Goal: Transaction & Acquisition: Register for event/course

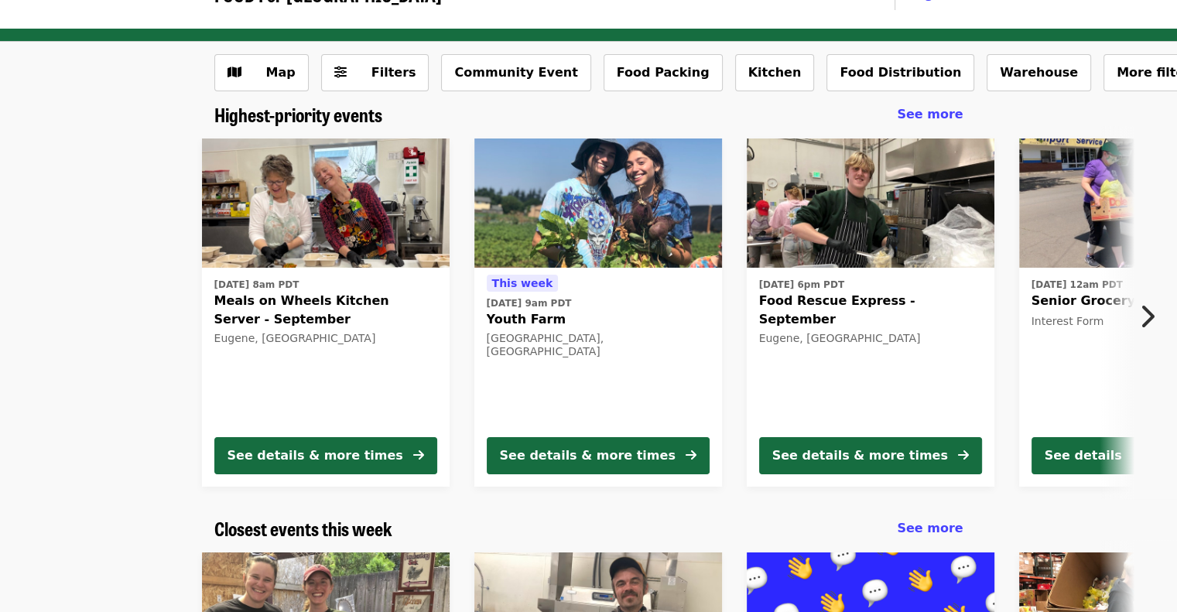
scroll to position [39, 0]
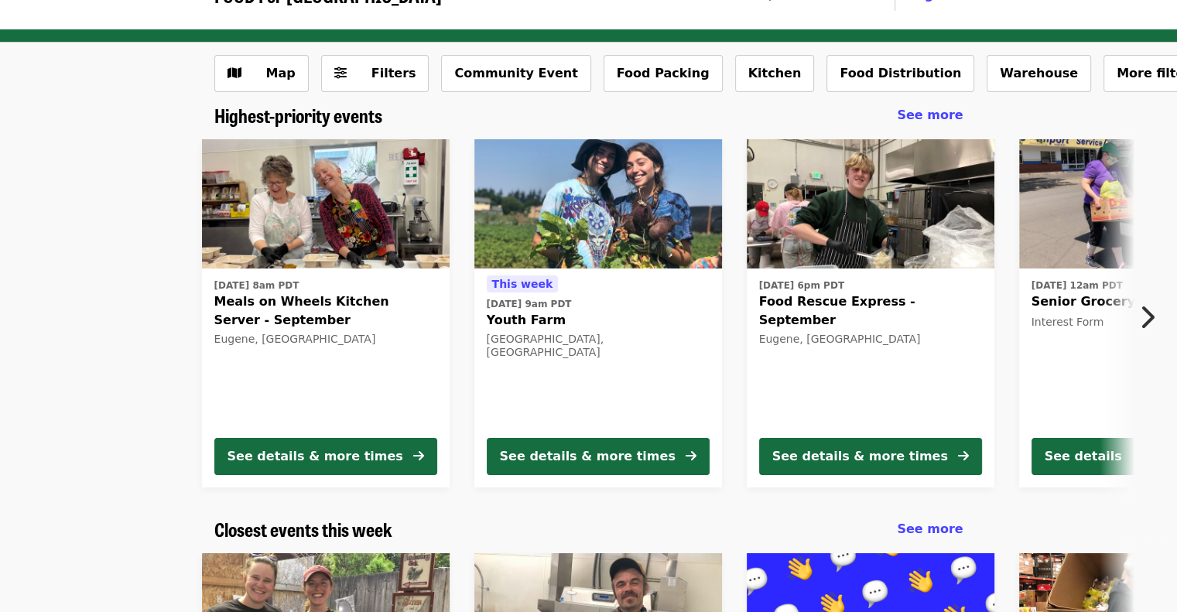
click at [1147, 311] on icon "chevron-right icon" at bounding box center [1146, 316] width 15 height 29
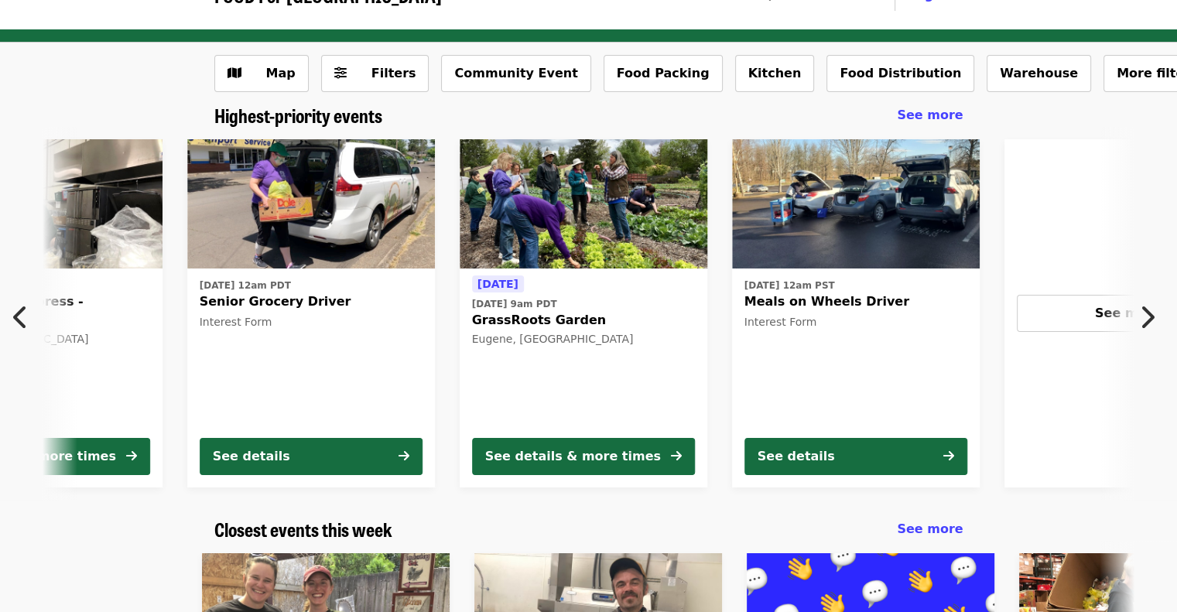
scroll to position [0, 832]
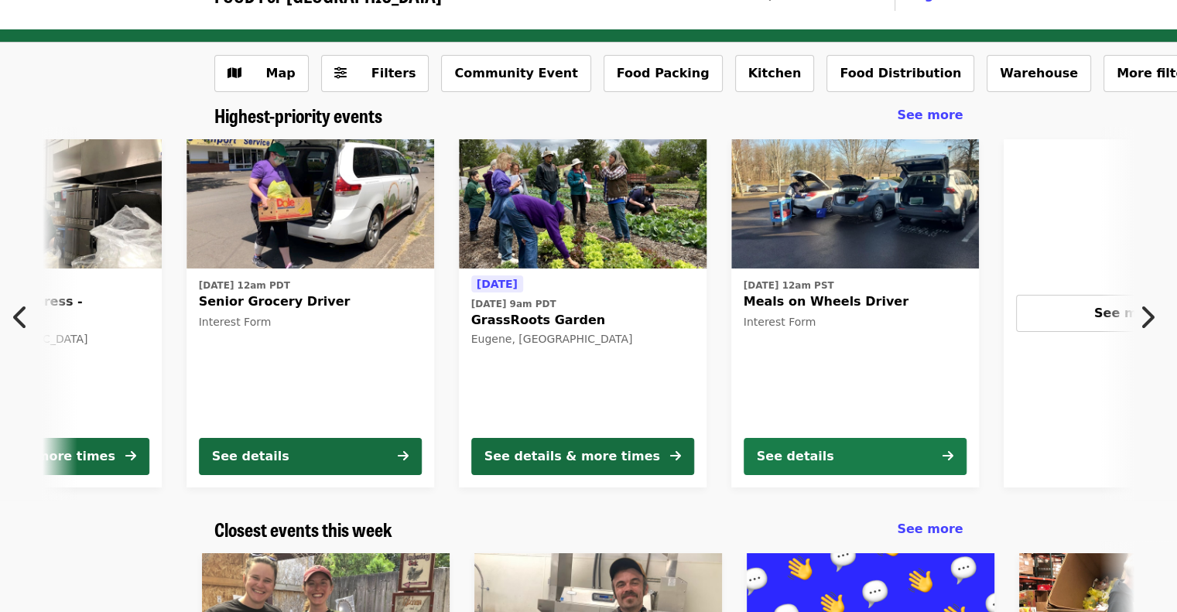
click at [825, 464] on div "See details" at bounding box center [795, 456] width 77 height 19
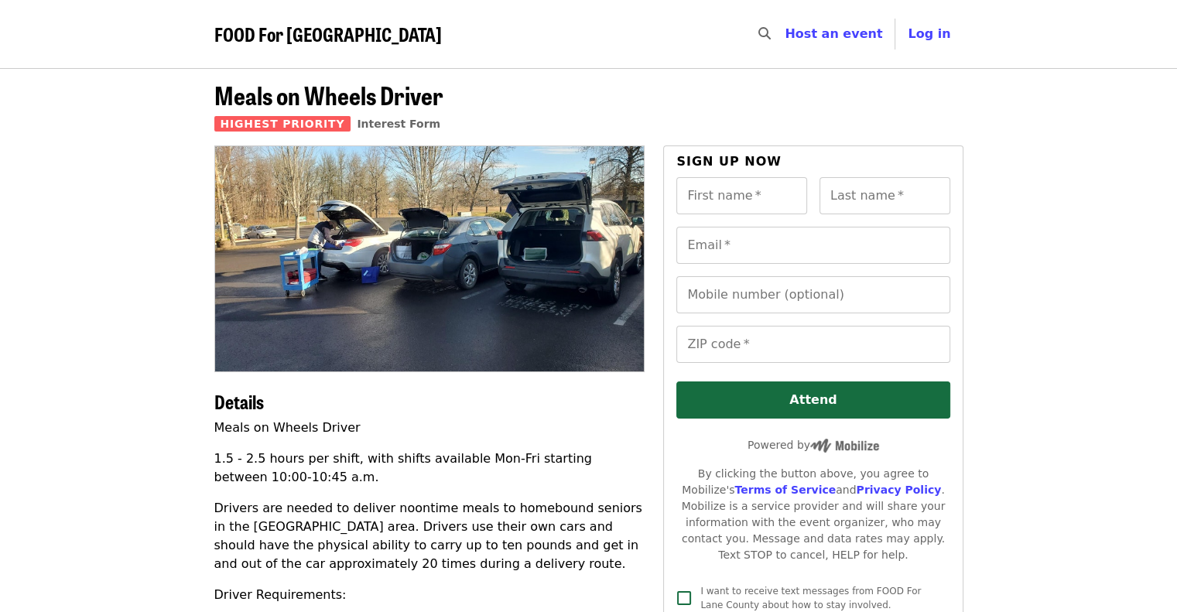
scroll to position [39, 0]
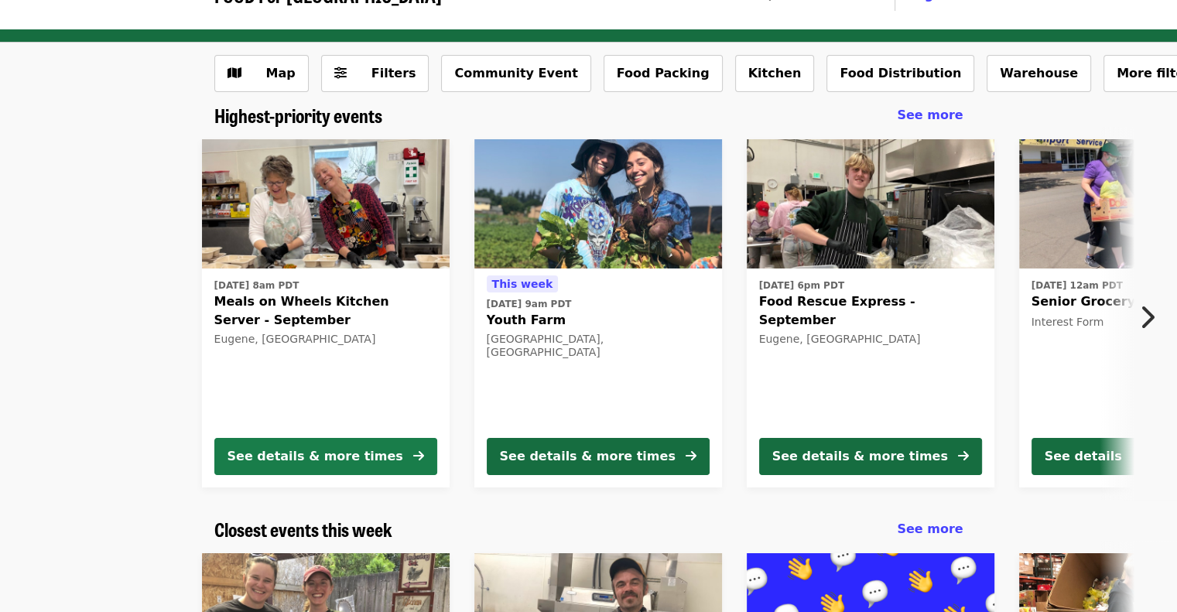
click at [336, 463] on div "See details & more times" at bounding box center [315, 456] width 176 height 19
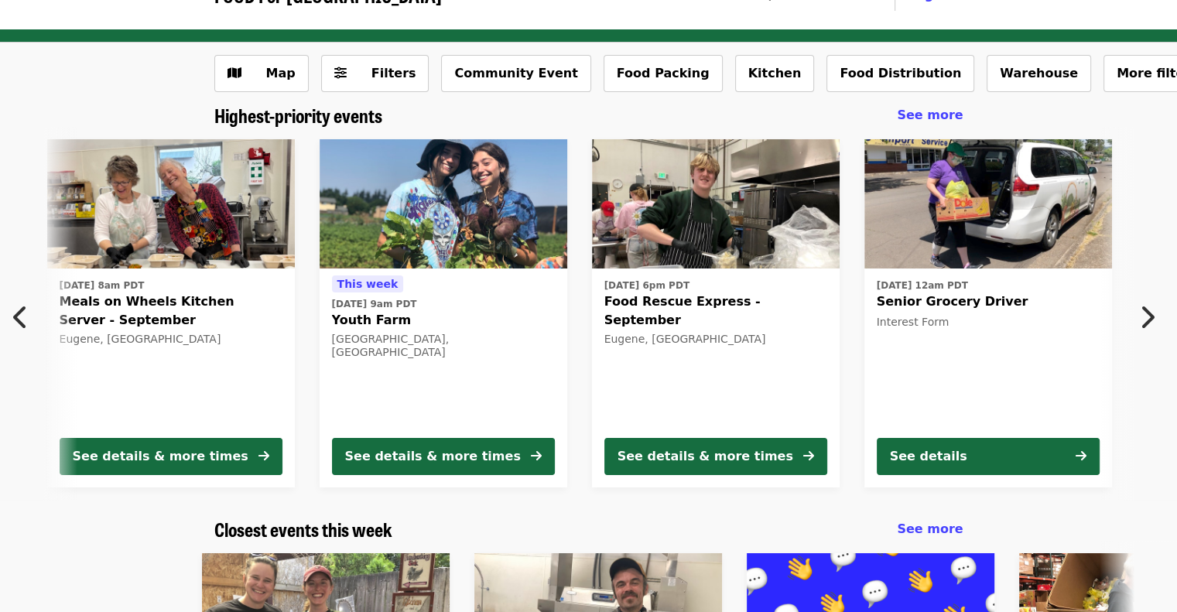
scroll to position [0, 288]
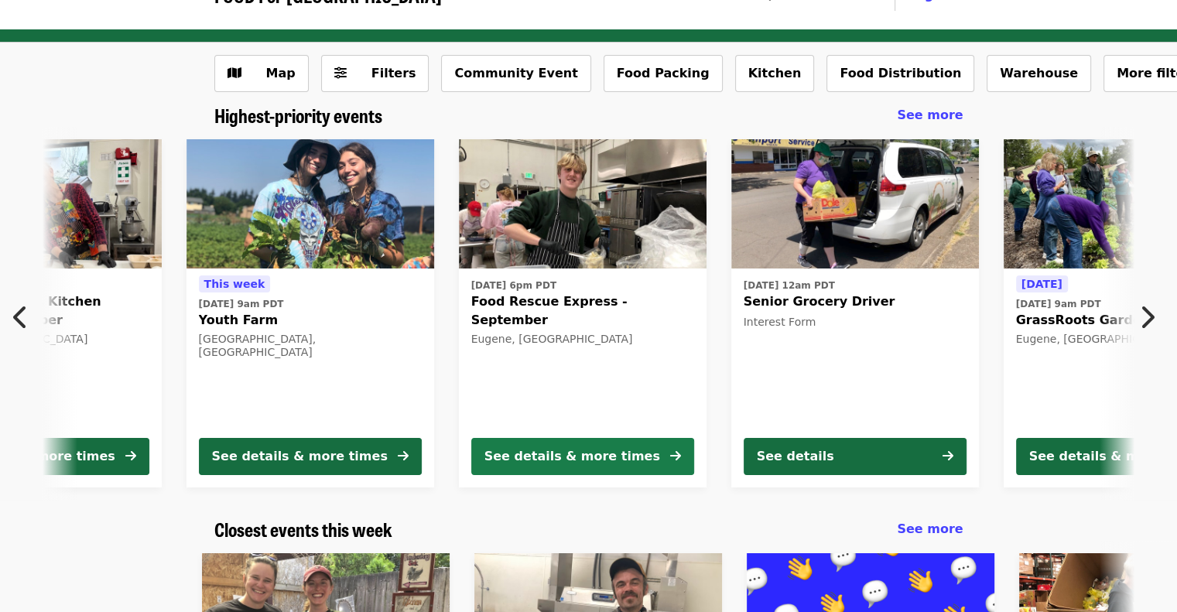
click at [584, 448] on div "See details & more times" at bounding box center [572, 456] width 176 height 19
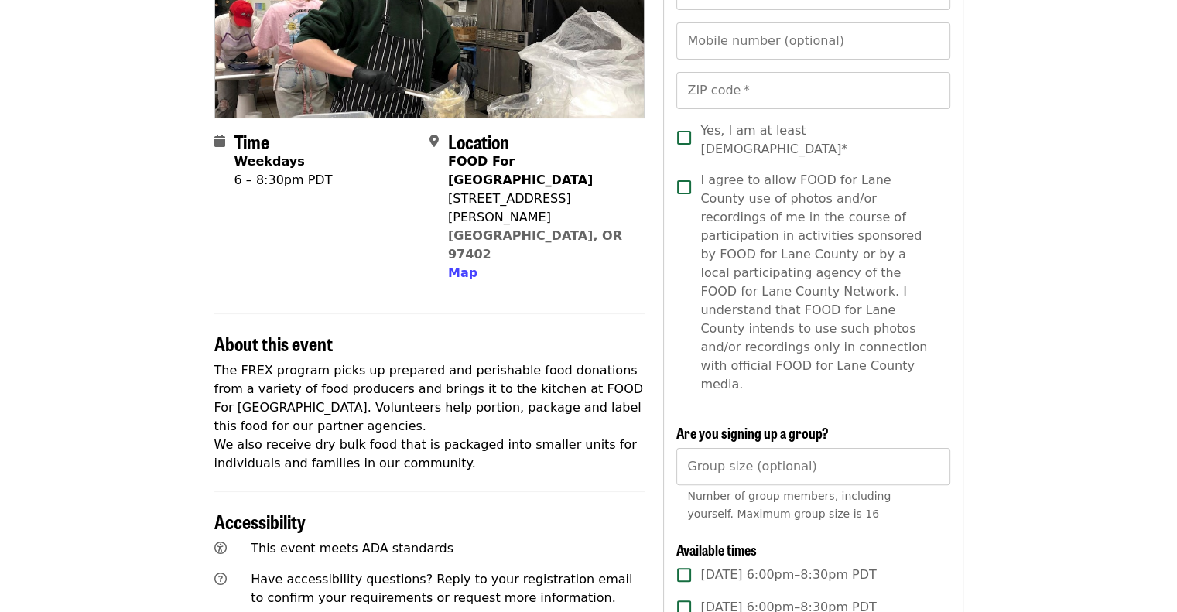
scroll to position [254, 0]
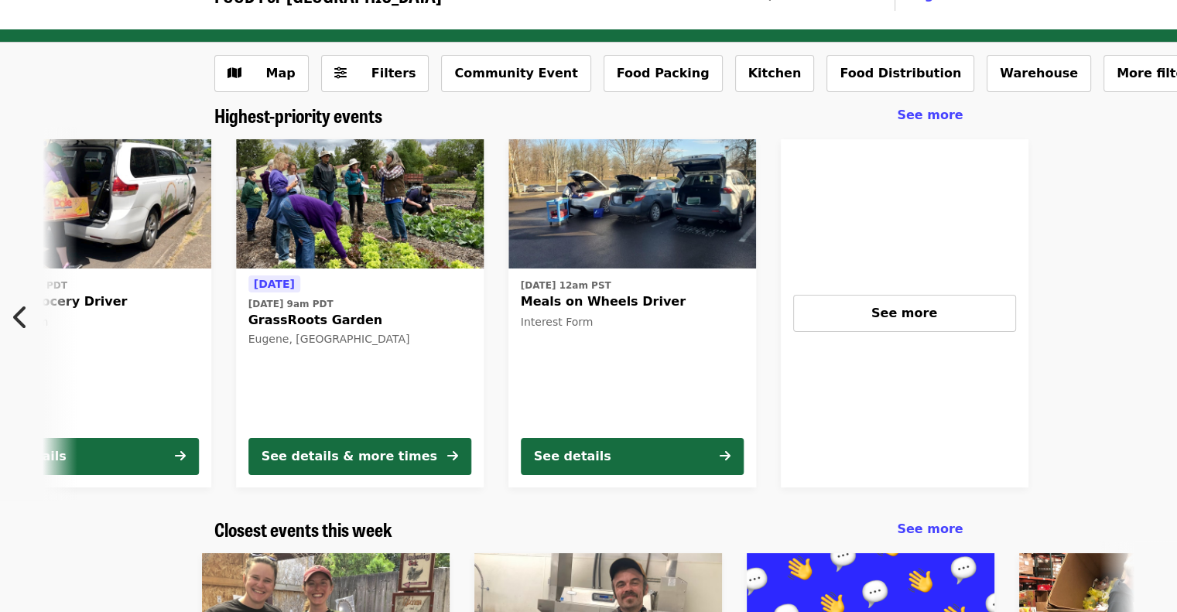
scroll to position [0, 1105]
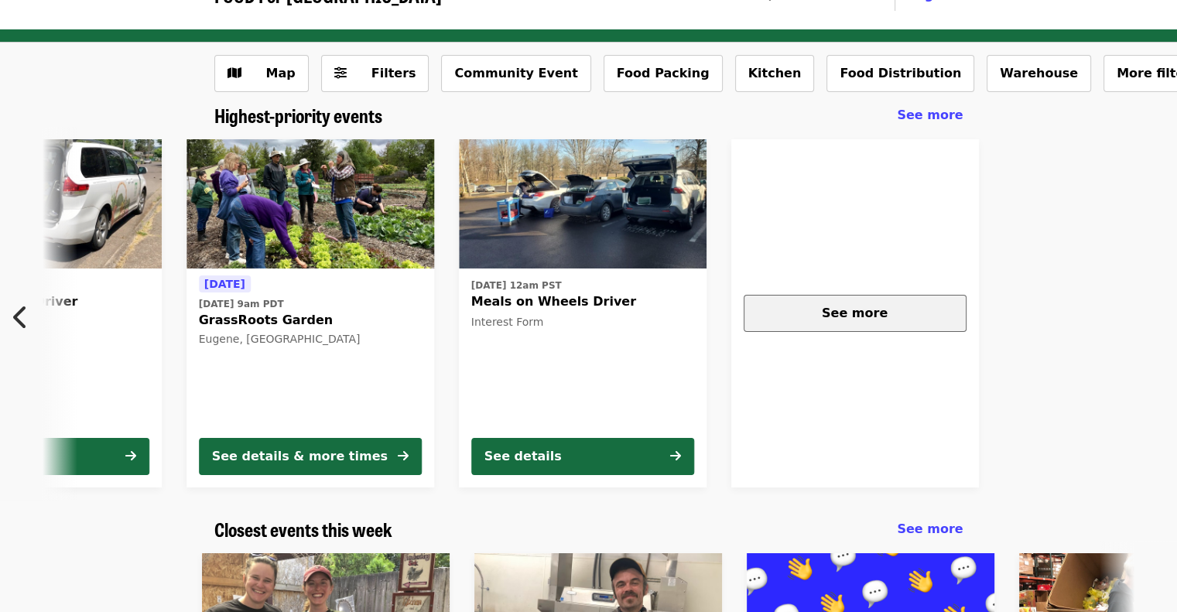
click at [845, 309] on span "See more" at bounding box center [854, 313] width 66 height 15
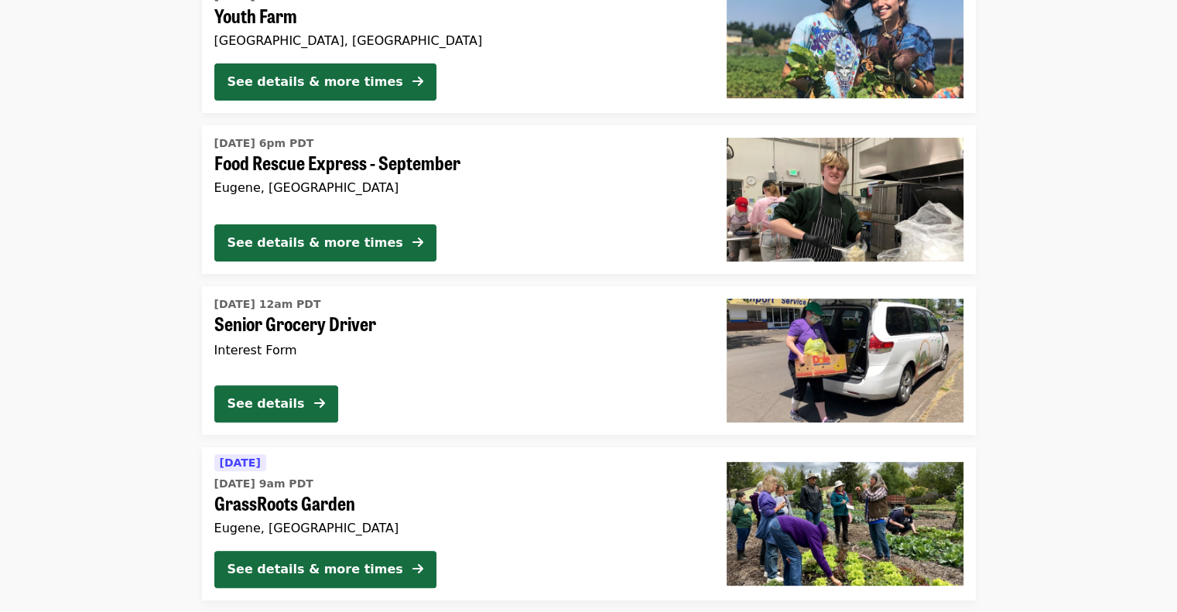
scroll to position [487, 0]
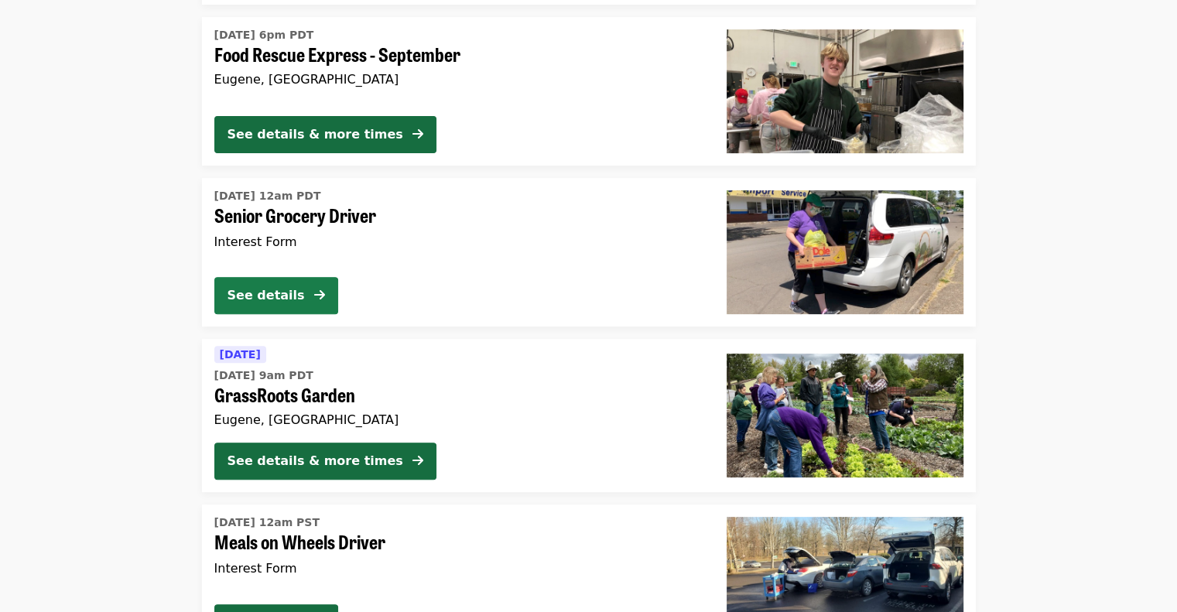
click at [269, 289] on div "See details" at bounding box center [265, 295] width 77 height 19
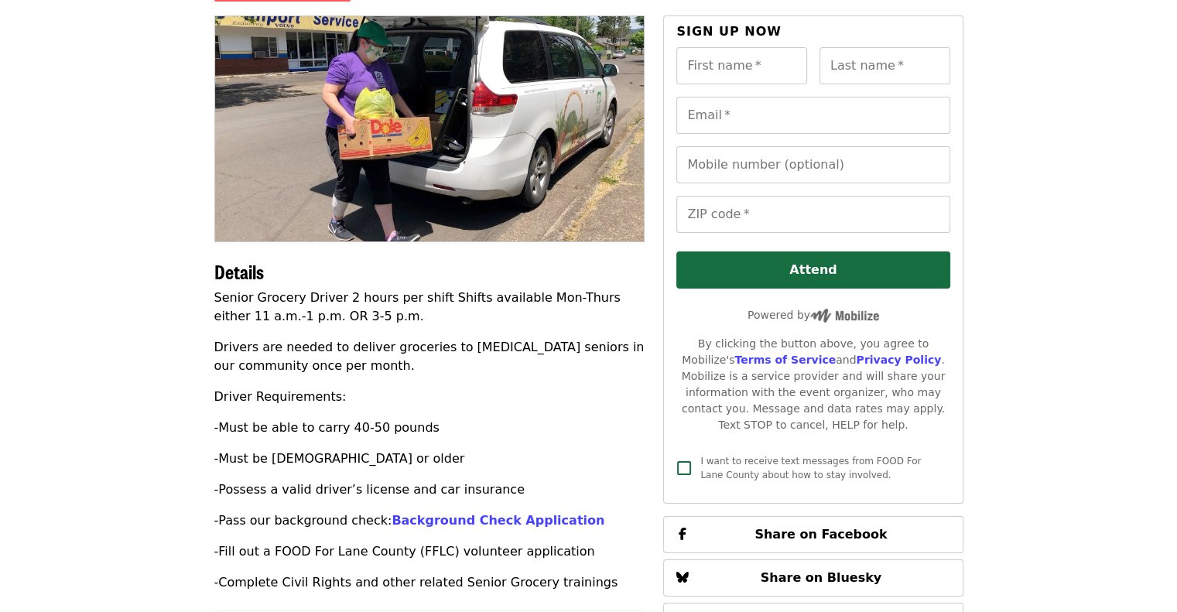
scroll to position [131, 0]
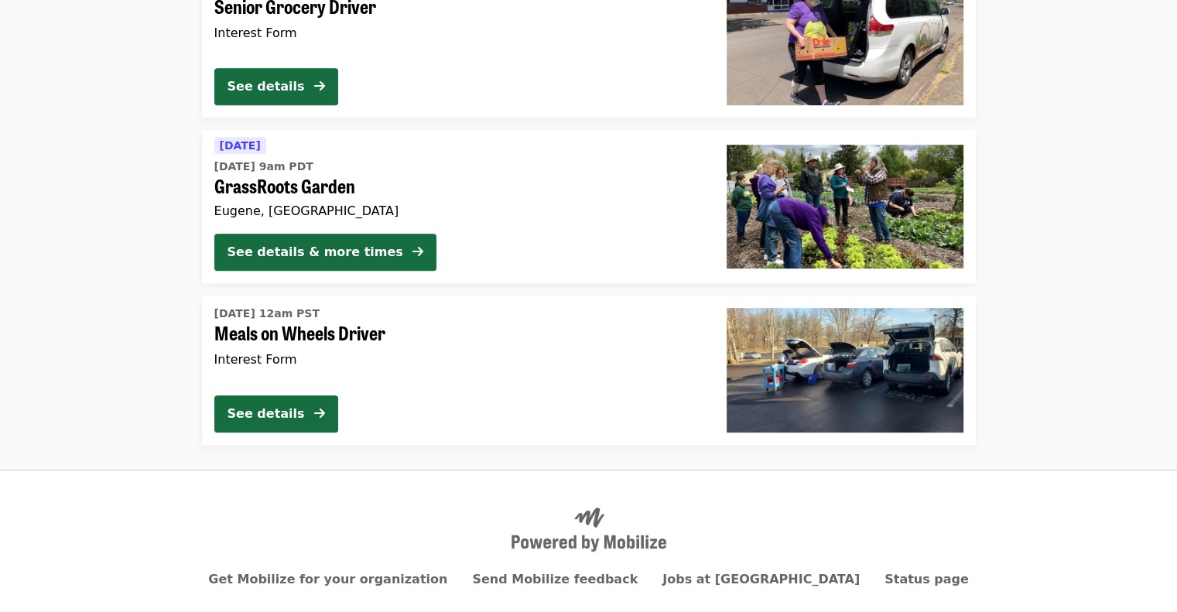
scroll to position [696, 0]
